Goal: Information Seeking & Learning: Learn about a topic

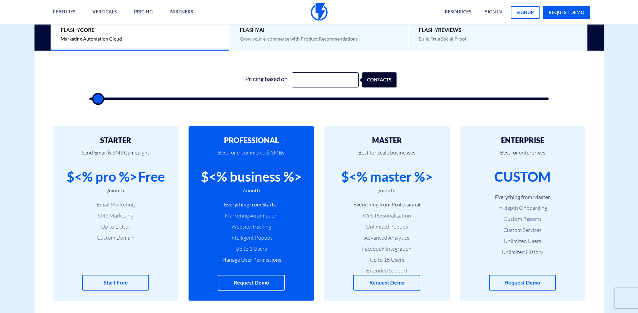
scroll to position [238, 0]
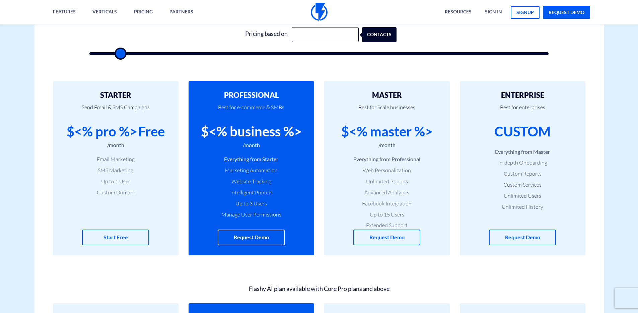
drag, startPoint x: 103, startPoint y: 54, endPoint x: 121, endPoint y: 54, distance: 17.1
type input "5500"
click at [121, 54] on input "range" at bounding box center [318, 53] width 459 height 3
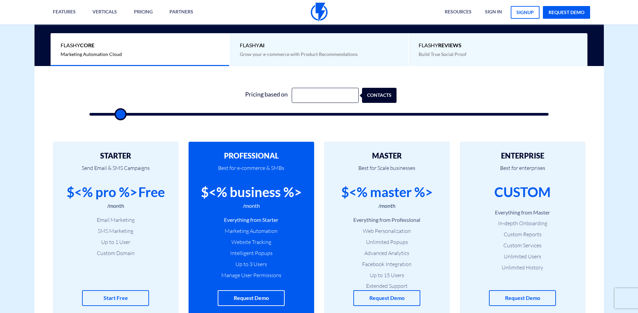
scroll to position [172, 0]
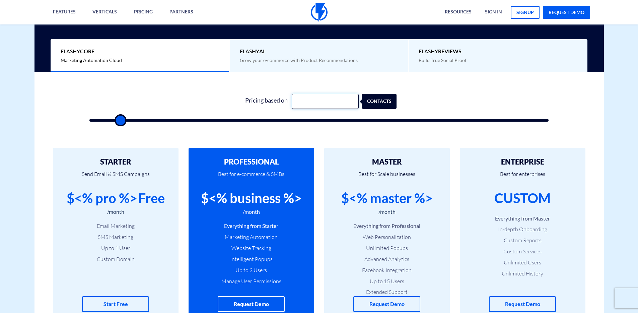
click at [318, 105] on input "text" at bounding box center [325, 101] width 67 height 15
type input "500"
click at [216, 108] on form "Pricing based on 500 contacts" at bounding box center [318, 108] width 459 height 28
drag, startPoint x: 121, startPoint y: 122, endPoint x: 156, endPoint y: 122, distance: 35.2
click at [146, 120] on input "range" at bounding box center [318, 120] width 459 height 3
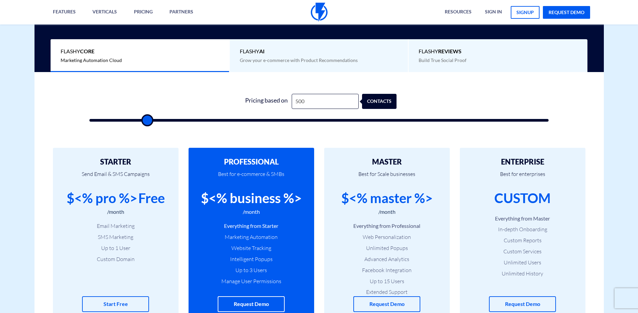
click at [251, 207] on div "$<% business %>" at bounding box center [251, 198] width 101 height 19
click at [252, 207] on div "$<% business %>" at bounding box center [251, 198] width 101 height 19
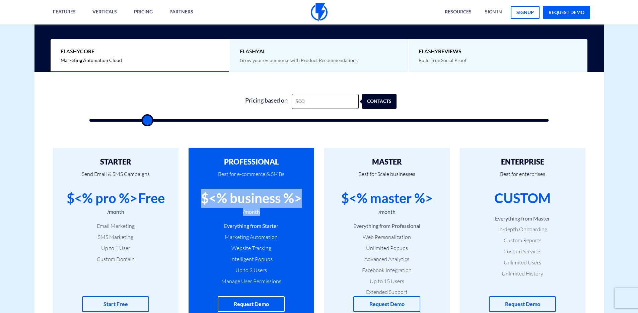
click at [252, 207] on div "$<% business %>" at bounding box center [251, 198] width 101 height 19
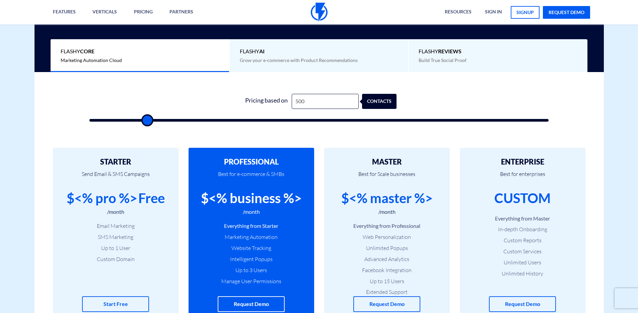
click at [291, 110] on form "Pricing based on 500 contacts" at bounding box center [318, 108] width 459 height 28
drag, startPoint x: 147, startPoint y: 120, endPoint x: 150, endPoint y: 114, distance: 6.3
type input "12000"
click at [149, 119] on input "range" at bounding box center [318, 120] width 459 height 3
click at [191, 100] on form "Pricing based on 500 contacts" at bounding box center [318, 108] width 459 height 28
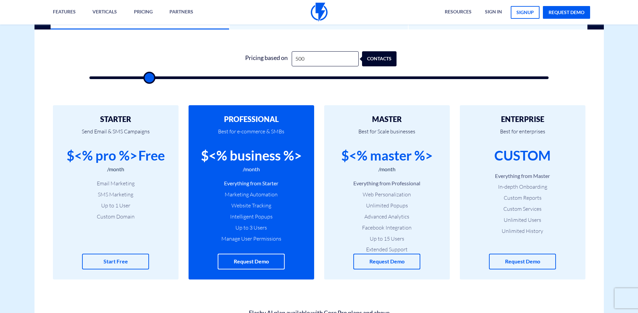
scroll to position [182, 0]
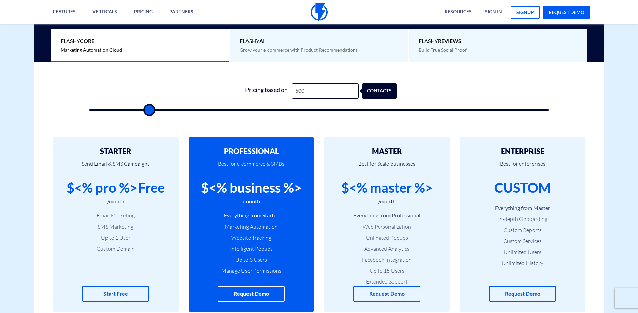
click at [264, 189] on div "$<% business %>" at bounding box center [251, 187] width 101 height 19
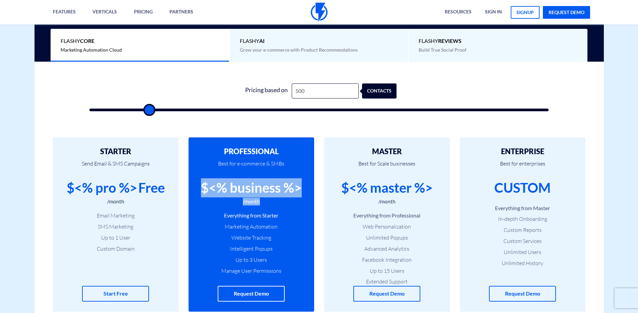
click at [264, 189] on div "$<% business %>" at bounding box center [251, 187] width 101 height 19
